Goal: Register for event/course

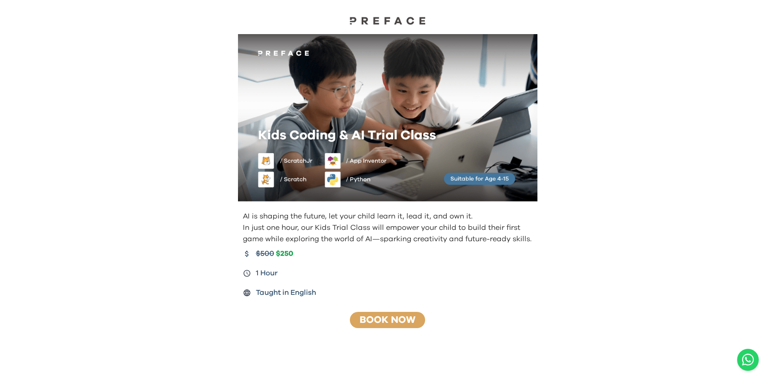
click at [372, 322] on link "Book Now" at bounding box center [387, 321] width 56 height 10
click at [372, 318] on link "Book Now" at bounding box center [387, 321] width 56 height 10
drag, startPoint x: 671, startPoint y: 104, endPoint x: 605, endPoint y: 152, distance: 81.5
click at [606, 152] on div "AI is shaping the future, let your child learn it, lead it, and own it. In just…" at bounding box center [387, 193] width 775 height 387
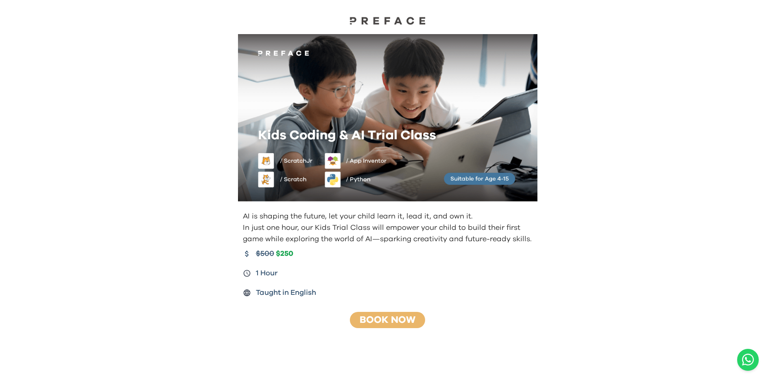
drag, startPoint x: 651, startPoint y: 150, endPoint x: 644, endPoint y: 154, distance: 7.6
click at [644, 154] on div "AI is shaping the future, let your child learn it, lead it, and own it. In just…" at bounding box center [387, 193] width 775 height 387
drag, startPoint x: 665, startPoint y: 157, endPoint x: 674, endPoint y: 170, distance: 16.5
click at [673, 168] on div "AI is shaping the future, let your child learn it, lead it, and own it. In just…" at bounding box center [387, 193] width 775 height 387
click at [618, 53] on div "AI is shaping the future, let your child learn it, lead it, and own it. In just…" at bounding box center [387, 193] width 775 height 387
